Goal: Task Accomplishment & Management: Manage account settings

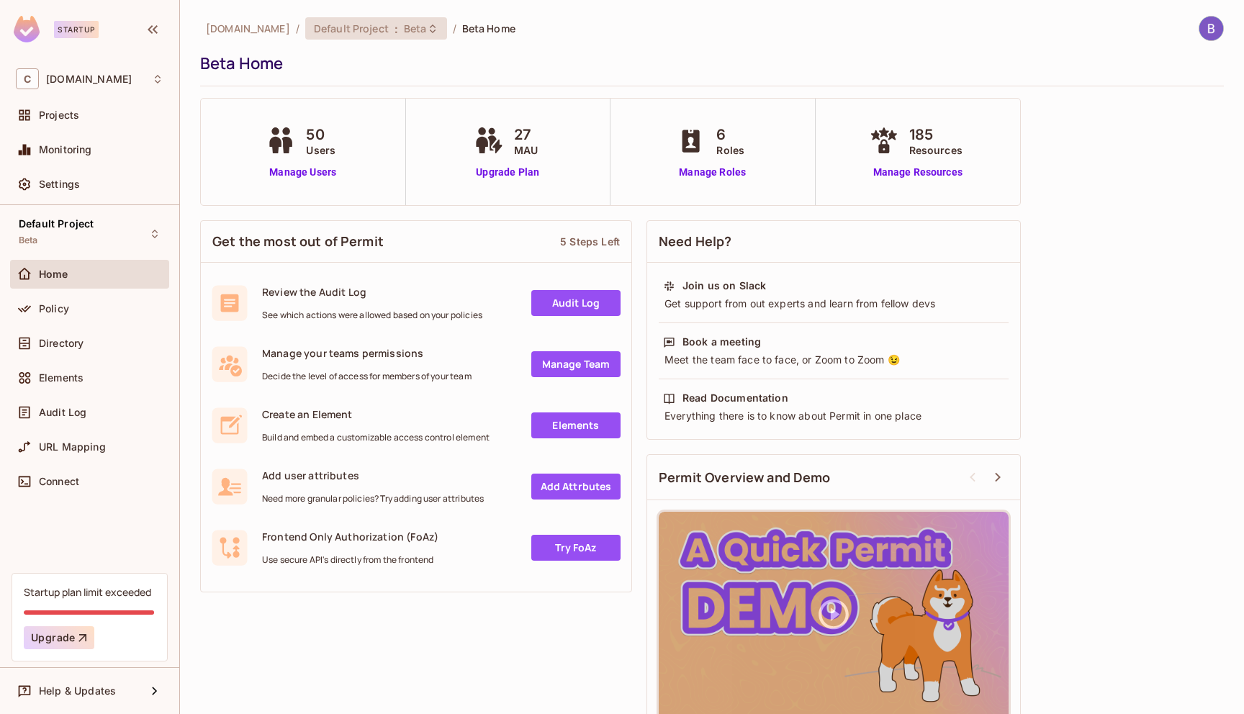
click at [338, 32] on span "Default Project" at bounding box center [351, 29] width 75 height 14
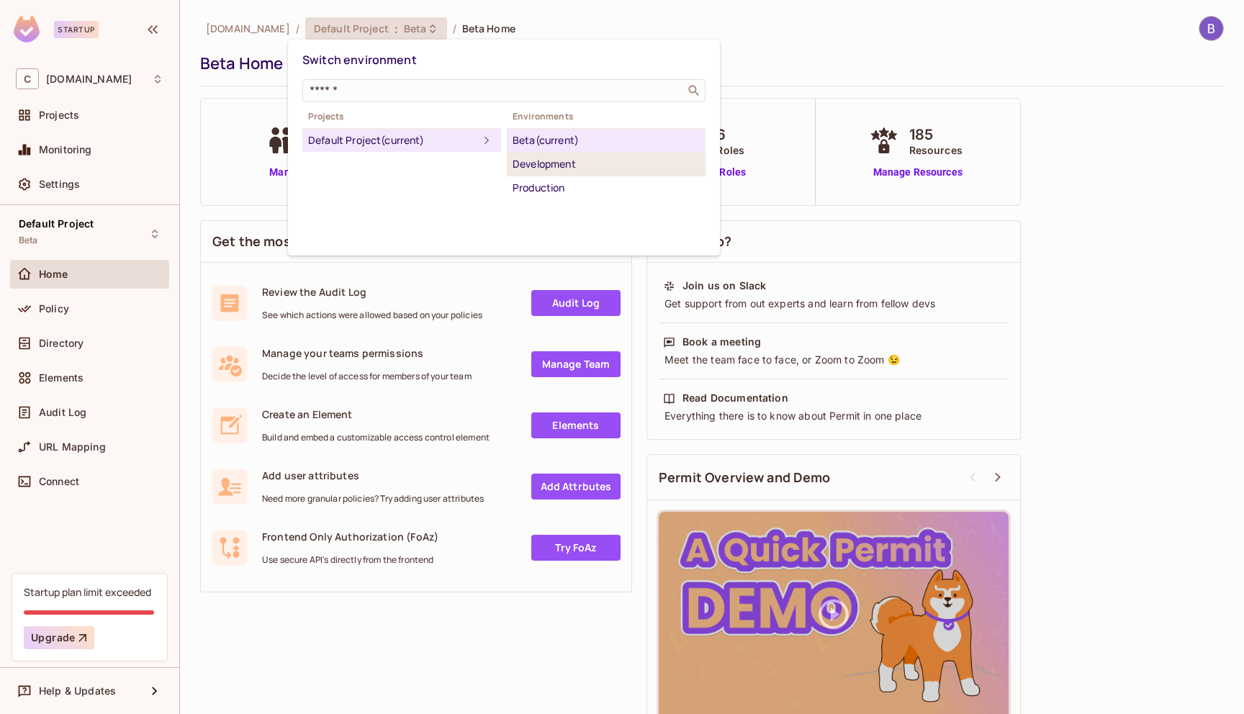
click at [575, 163] on div "Development" at bounding box center [606, 164] width 187 height 17
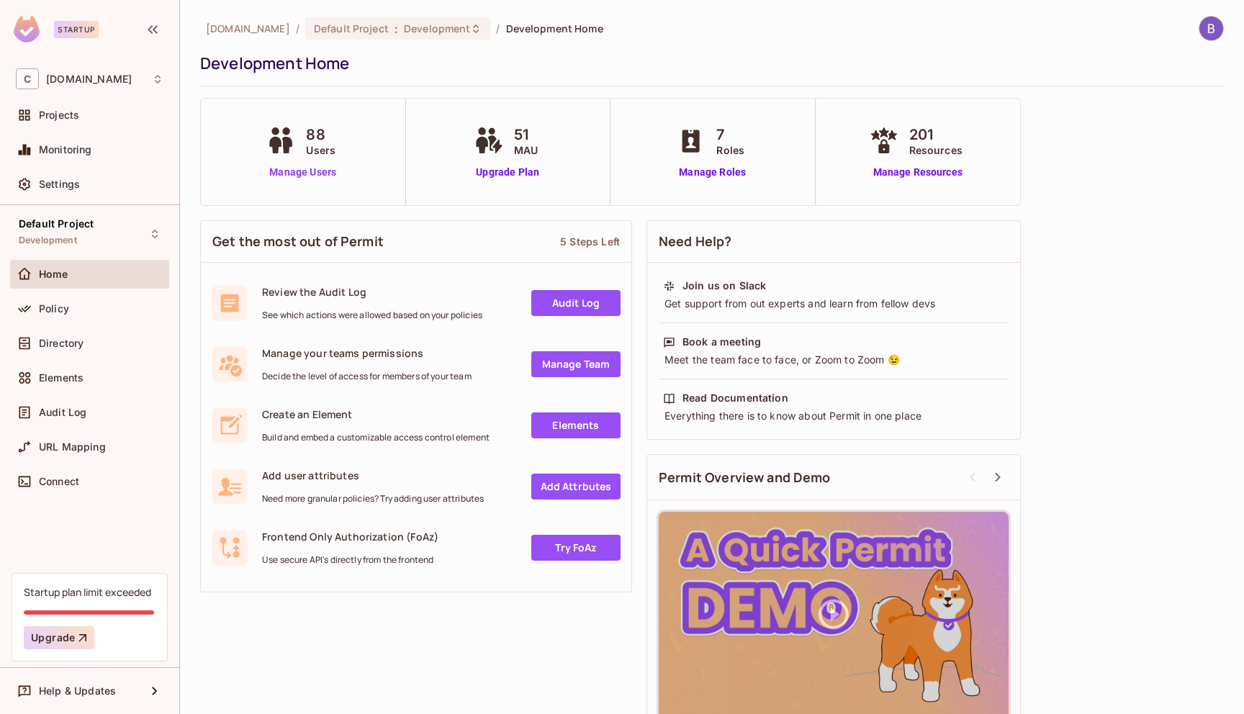
click at [295, 178] on link "Manage Users" at bounding box center [303, 172] width 80 height 15
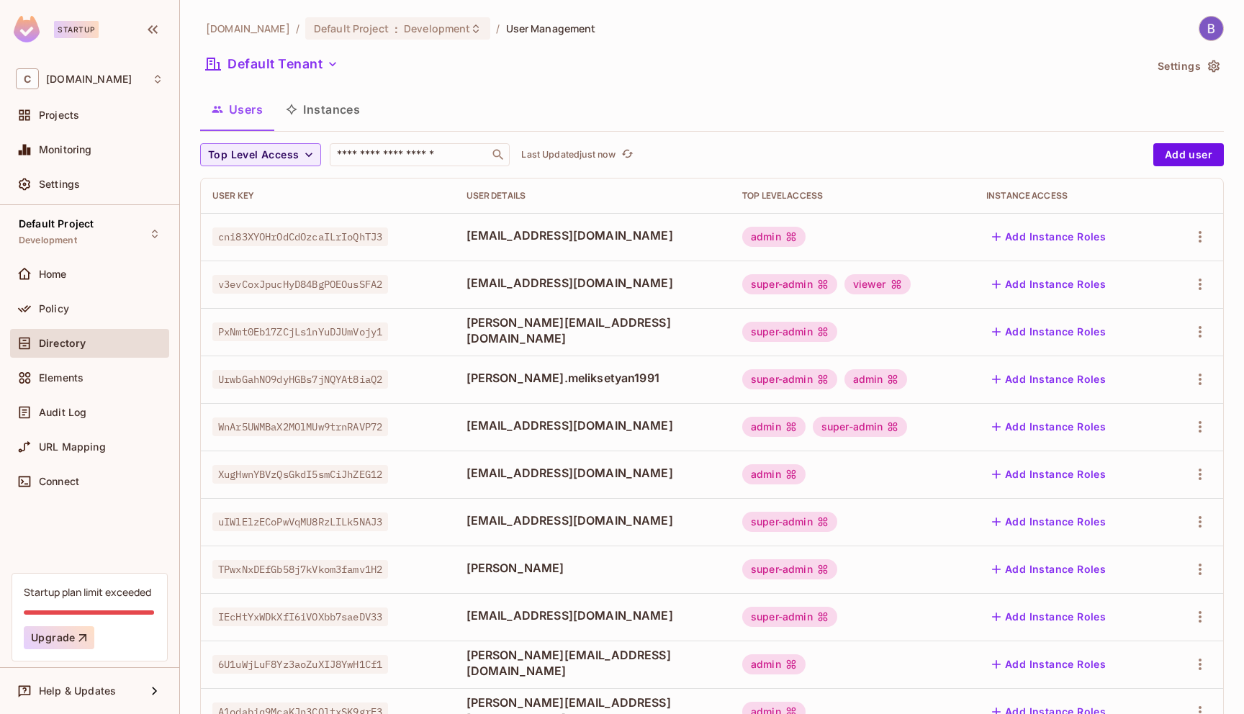
click at [475, 117] on div "Users Instances" at bounding box center [712, 109] width 1024 height 36
click at [321, 115] on button "Instances" at bounding box center [322, 109] width 97 height 36
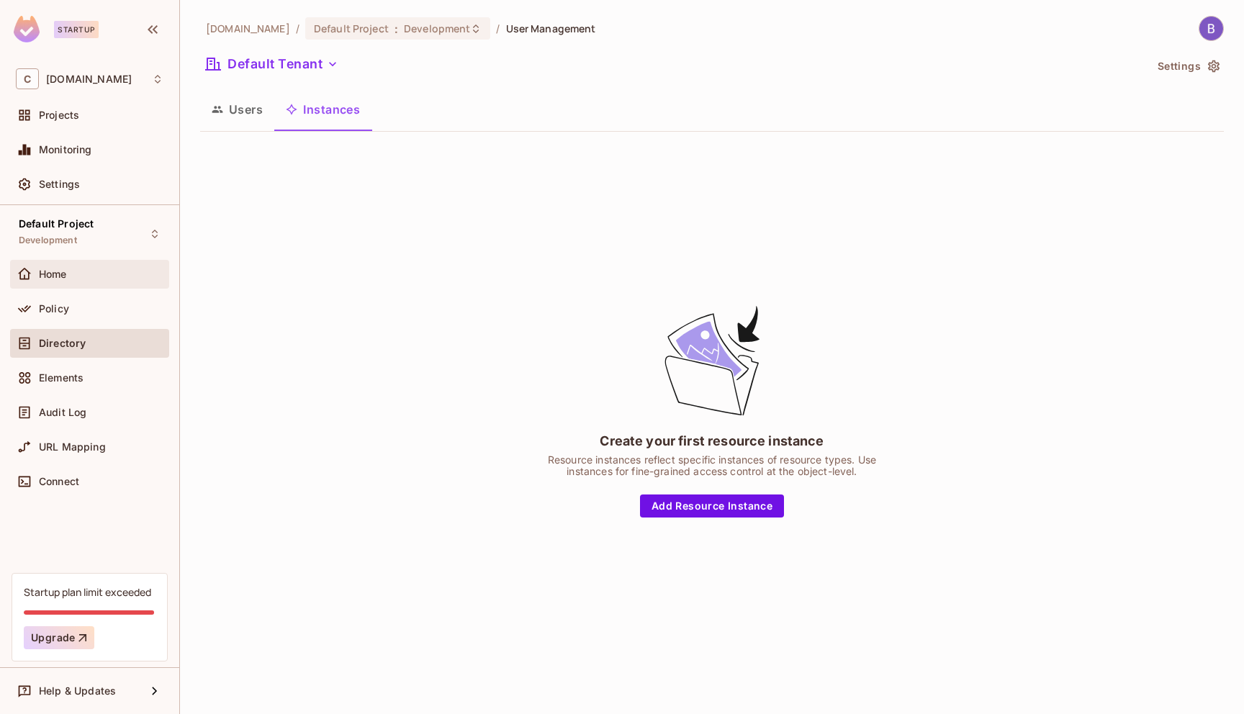
click at [141, 281] on div "Home" at bounding box center [90, 274] width 148 height 17
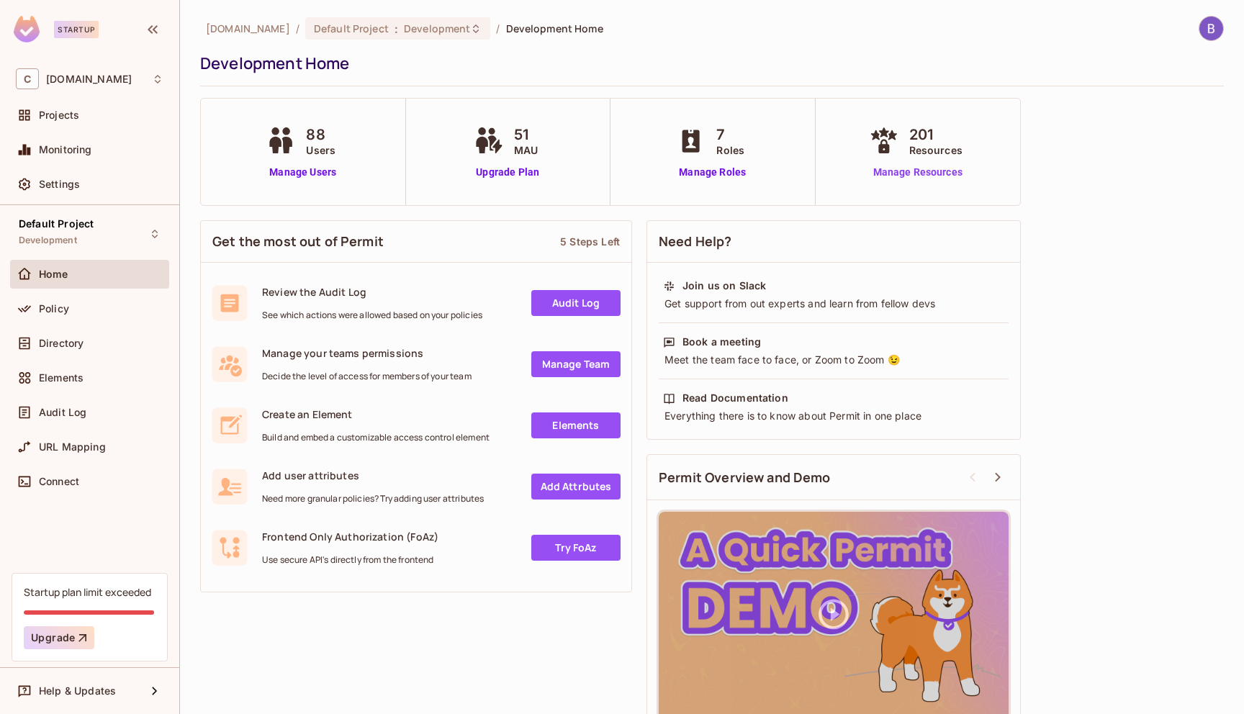
click at [941, 171] on link "Manage Resources" at bounding box center [918, 172] width 104 height 15
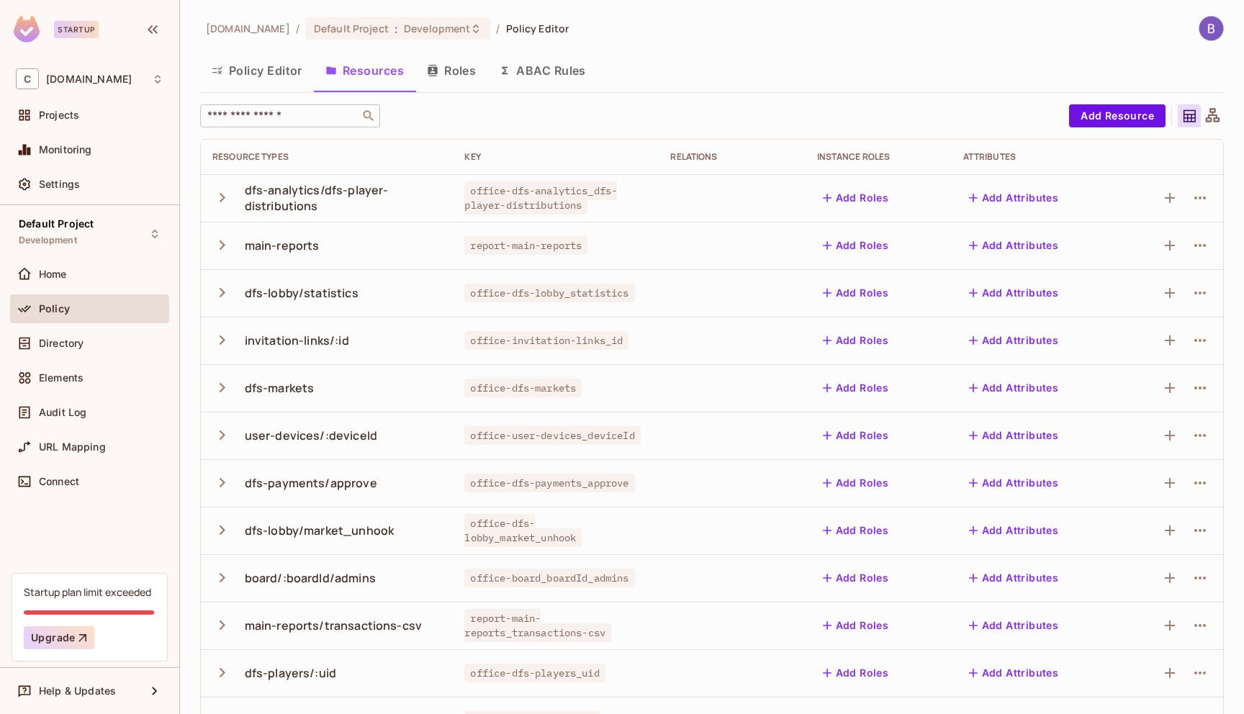
click at [321, 120] on input "text" at bounding box center [279, 116] width 151 height 14
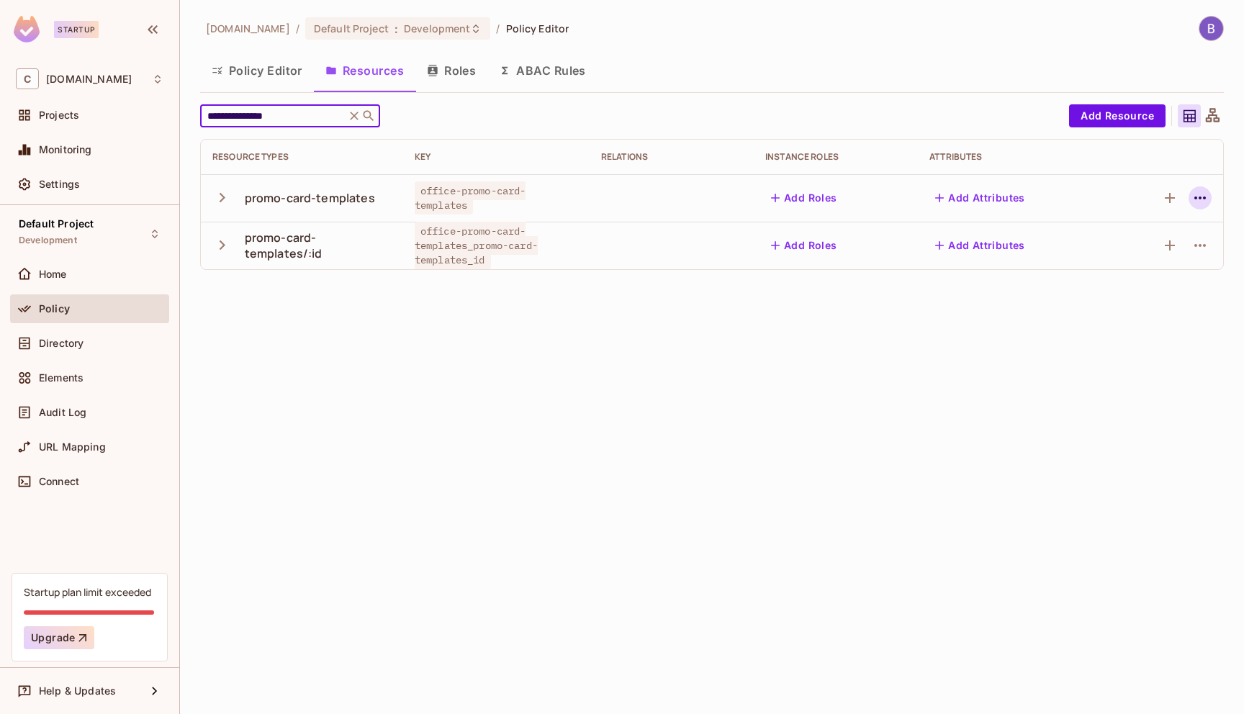
type input "**********"
click at [1193, 202] on icon "button" at bounding box center [1200, 197] width 17 height 17
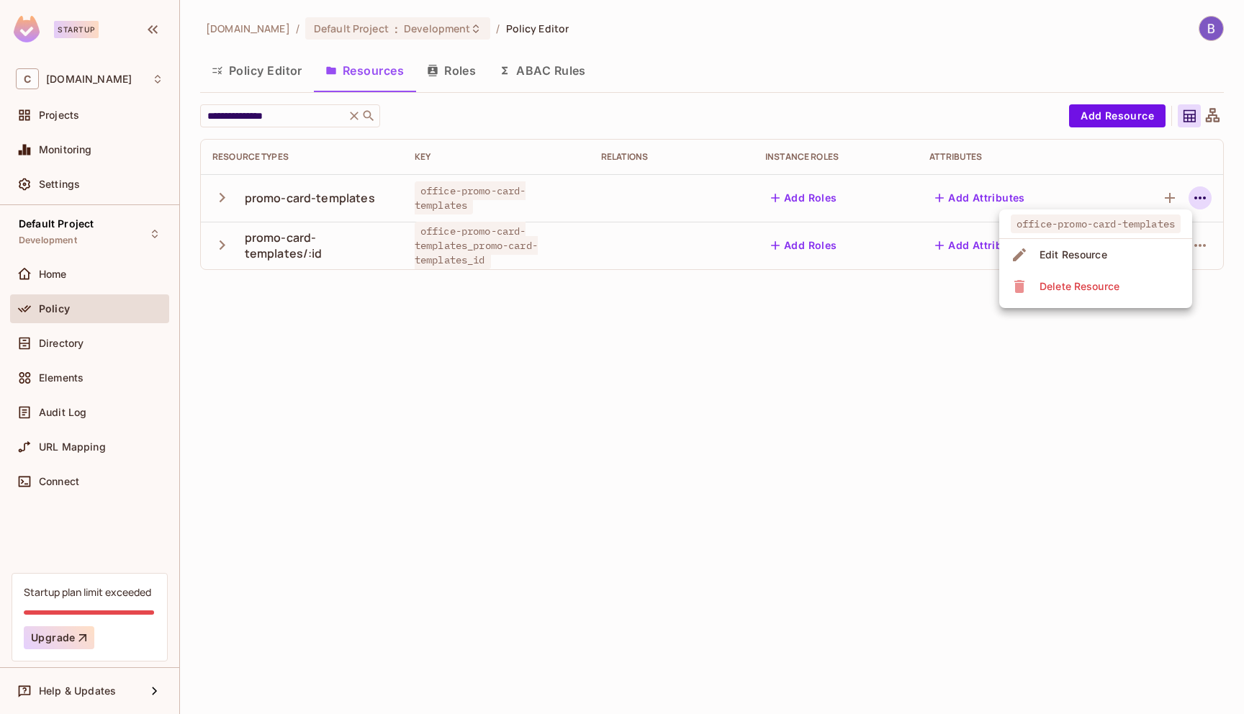
click at [1066, 295] on span "Delete Resource" at bounding box center [1079, 286] width 89 height 23
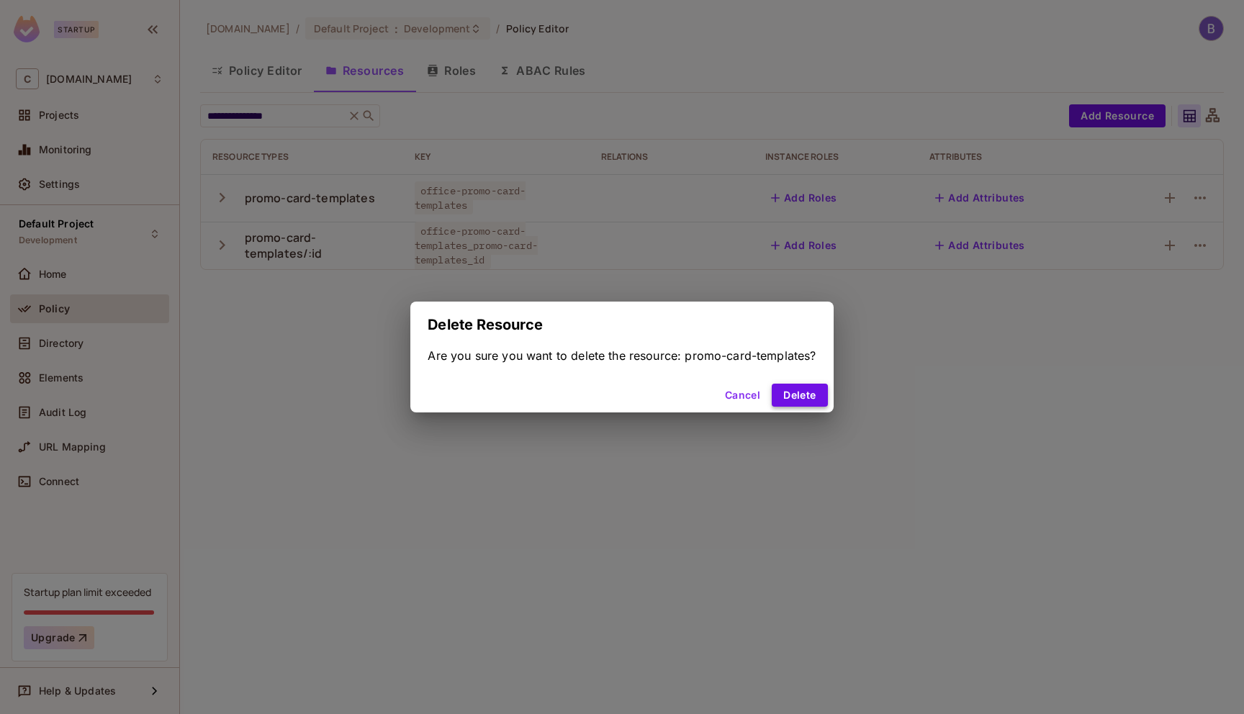
click at [799, 401] on button "Delete" at bounding box center [799, 395] width 55 height 23
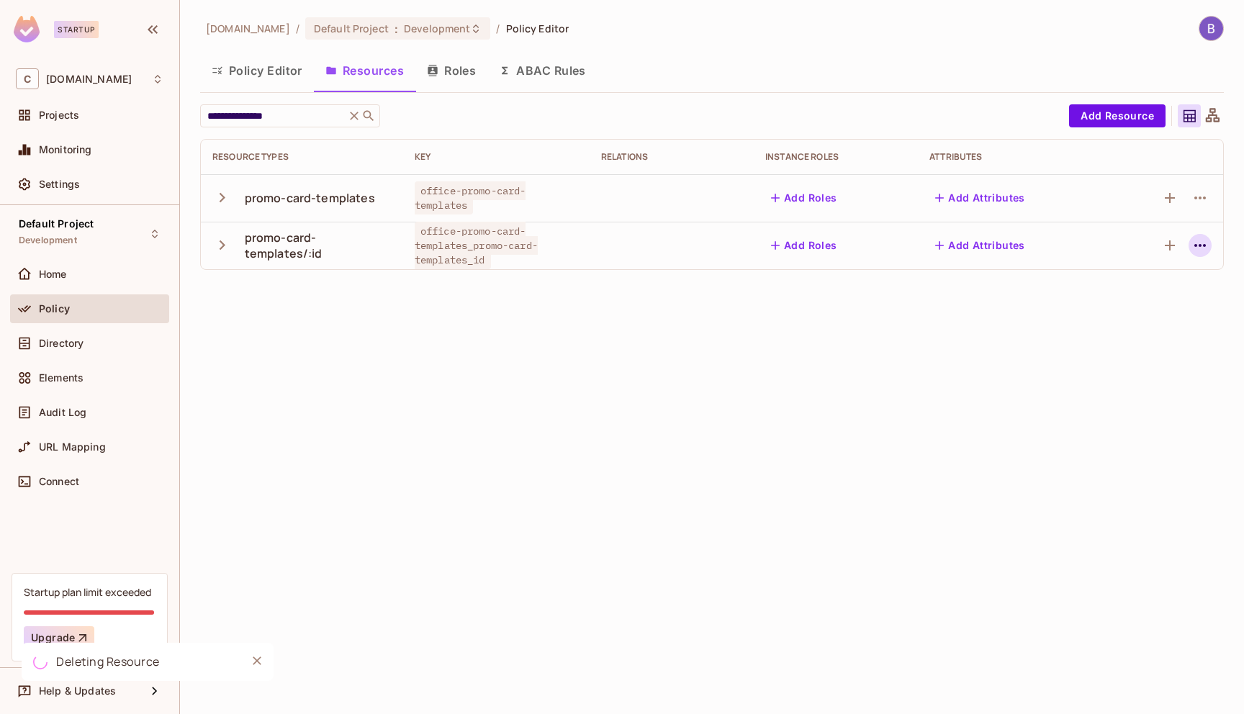
click at [1205, 251] on icon "button" at bounding box center [1200, 245] width 17 height 17
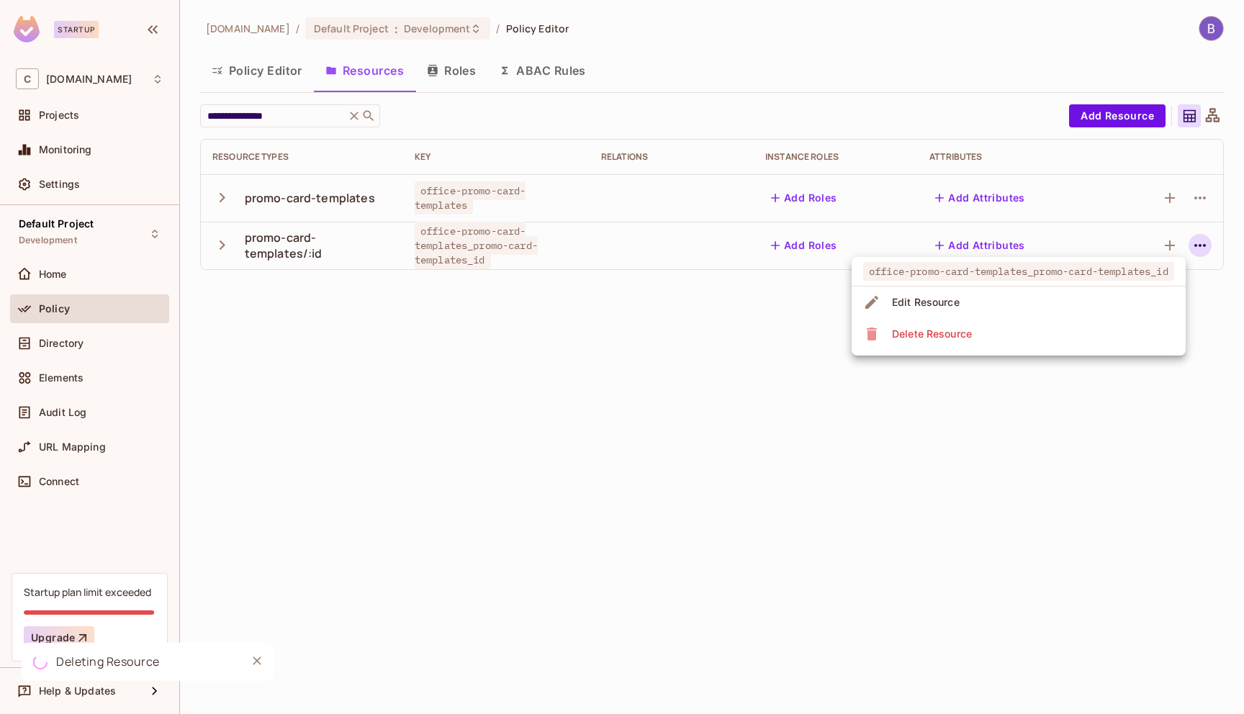
click at [1071, 335] on li "Delete Resource" at bounding box center [1019, 334] width 334 height 32
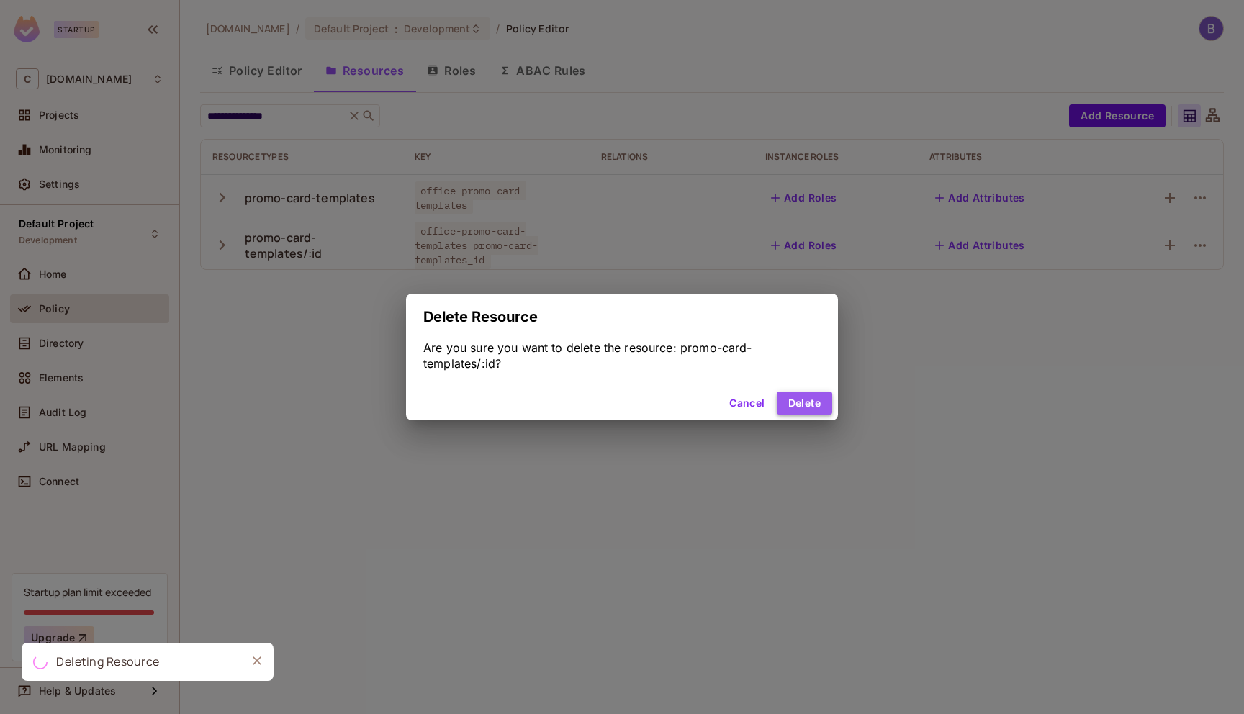
click at [796, 405] on button "Delete" at bounding box center [804, 403] width 55 height 23
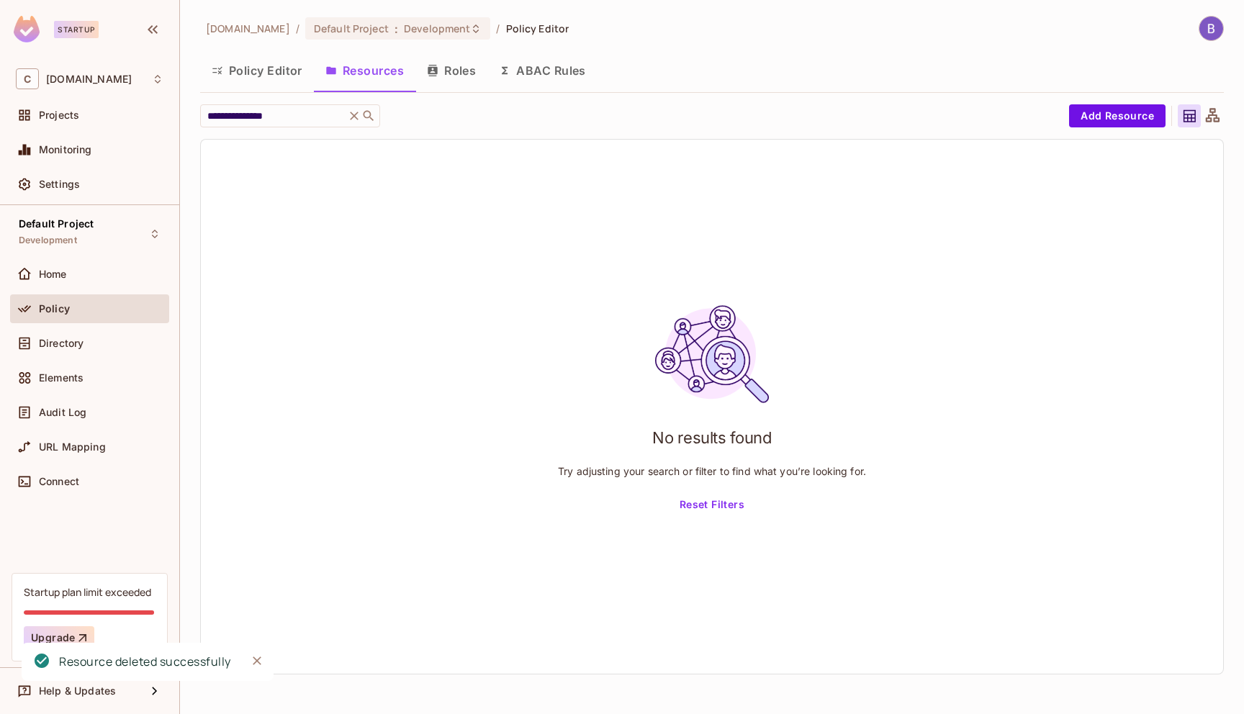
click at [381, 15] on div "**********" at bounding box center [712, 357] width 1064 height 714
click at [382, 19] on div "Default Project : Development" at bounding box center [398, 28] width 186 height 22
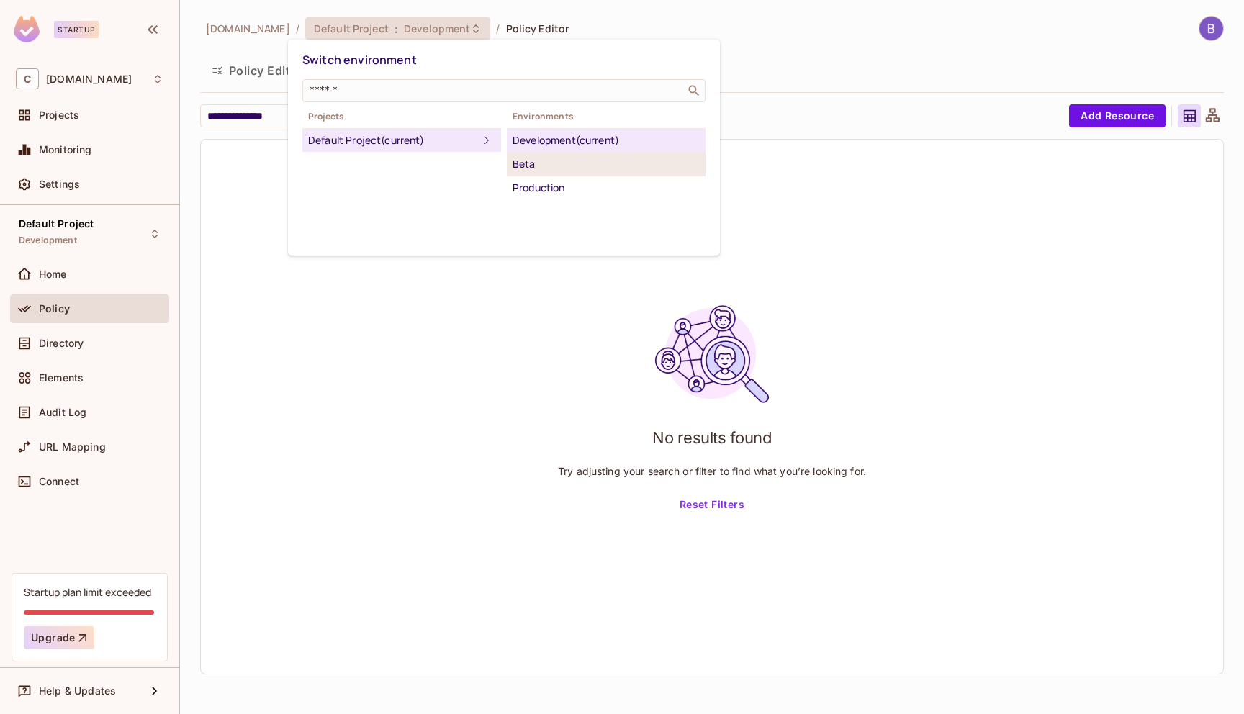
click at [558, 162] on div "Beta" at bounding box center [606, 164] width 187 height 17
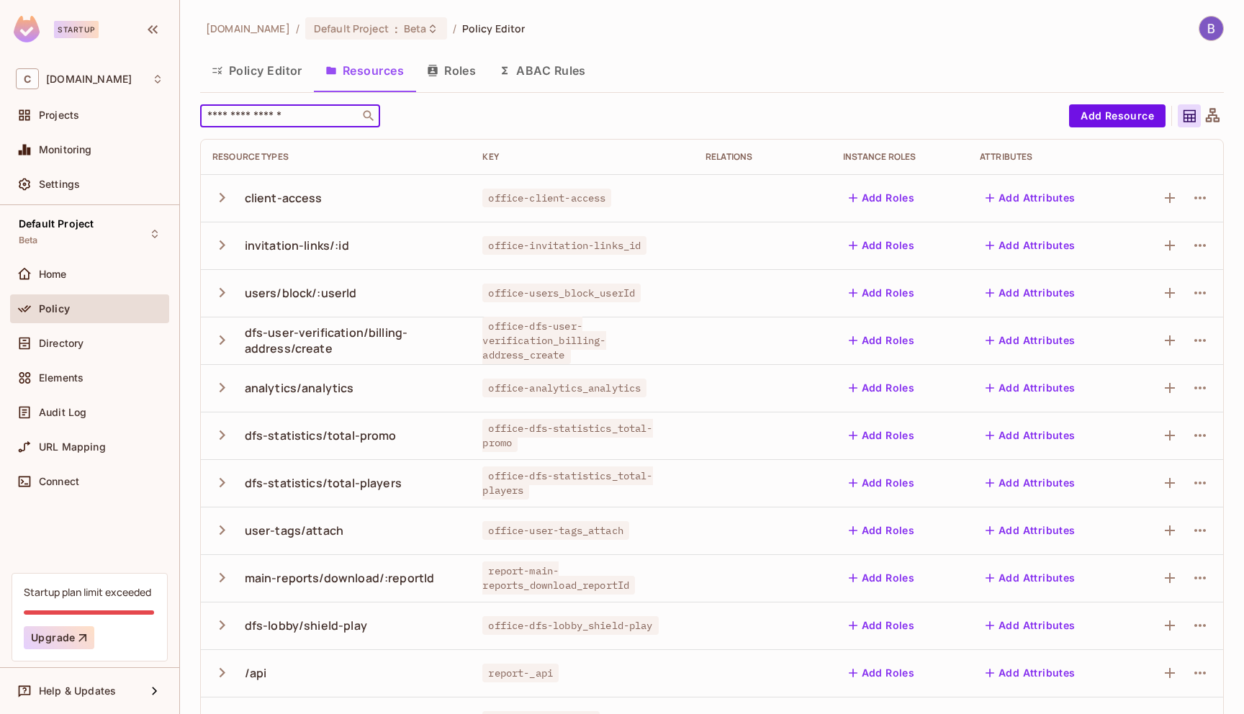
click at [310, 115] on input "text" at bounding box center [279, 116] width 151 height 14
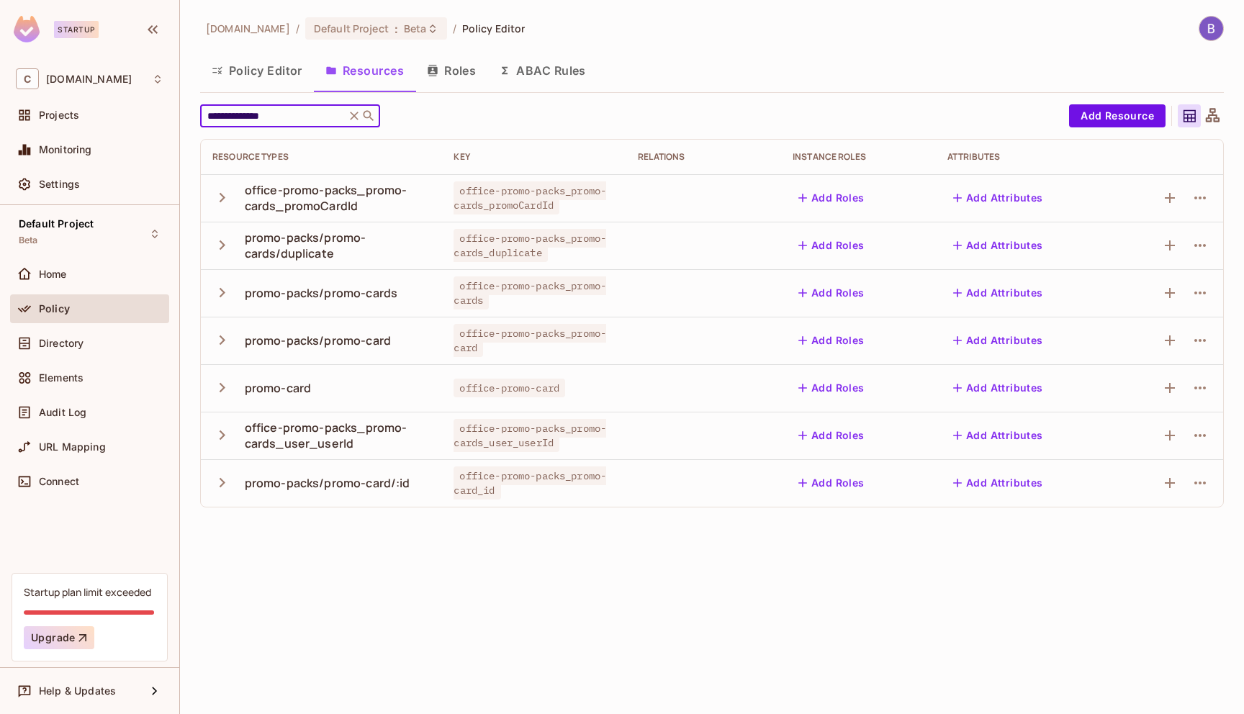
type input "**********"
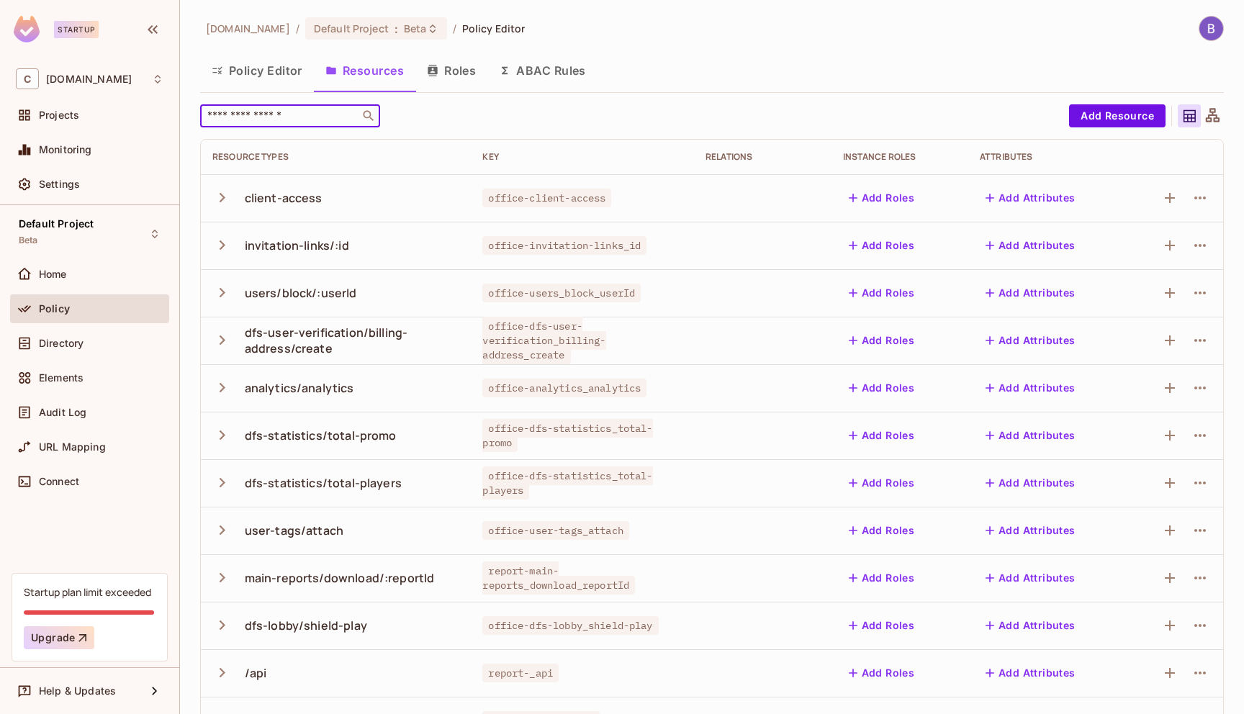
click at [859, 93] on div "[DOMAIN_NAME] / Default Project : Beta / Policy Editor Policy Editor Resources …" at bounding box center [712, 481] width 1024 height 931
